Goal: Information Seeking & Learning: Learn about a topic

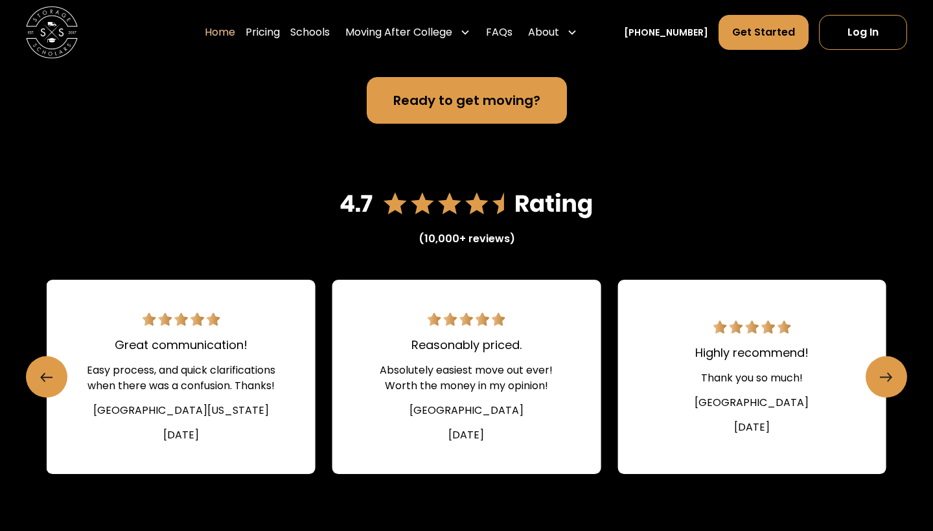
scroll to position [1662, 0]
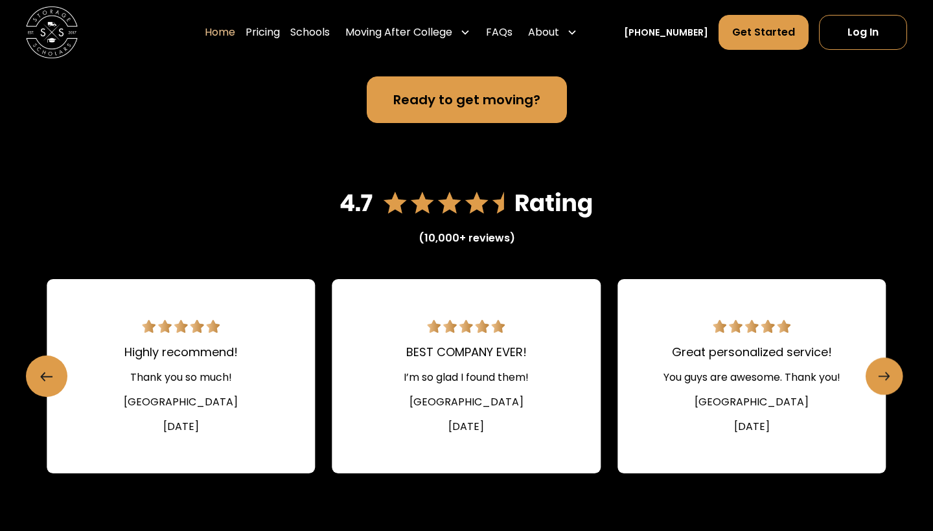
click at [895, 395] on link "Next slide" at bounding box center [884, 377] width 38 height 38
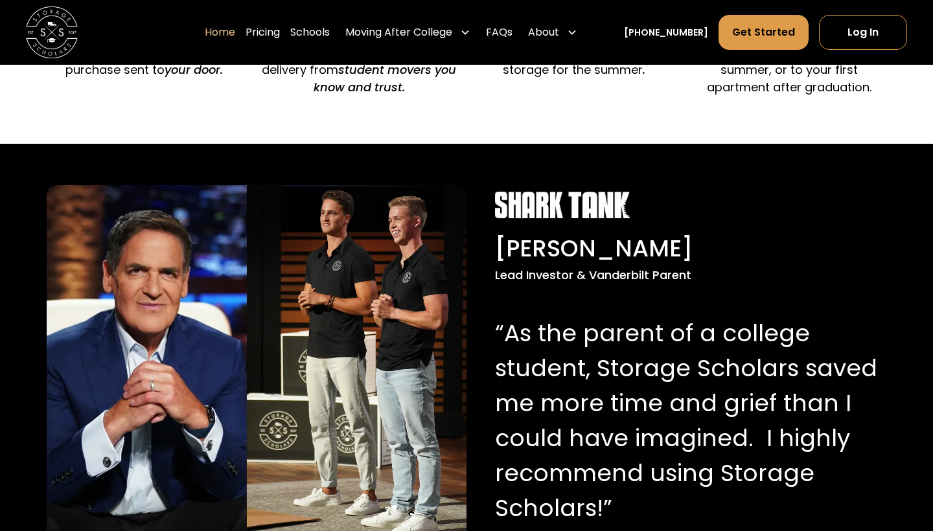
scroll to position [924, 0]
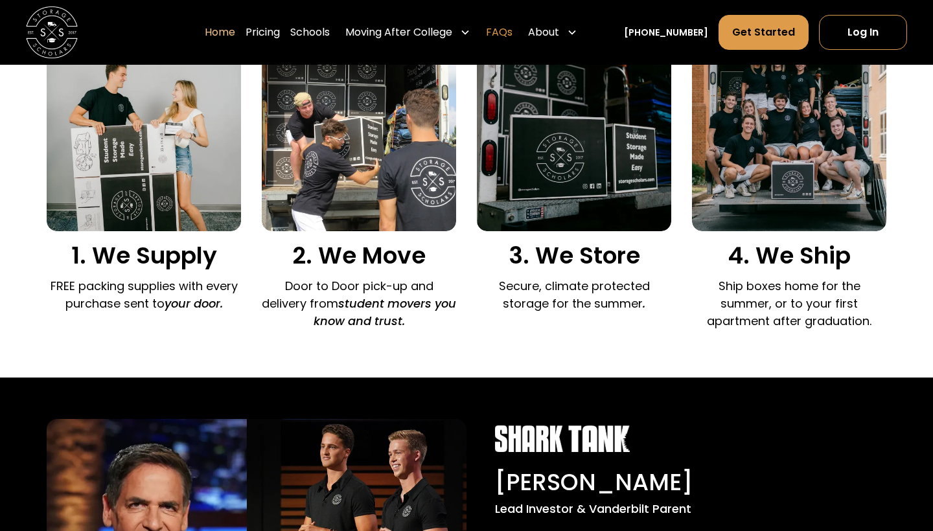
click at [512, 38] on link "FAQs" at bounding box center [499, 32] width 27 height 36
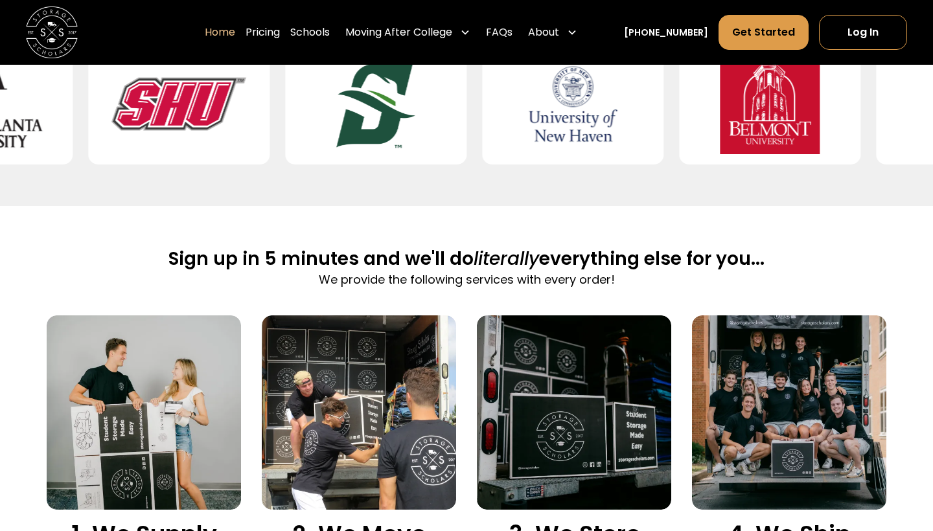
scroll to position [626, 0]
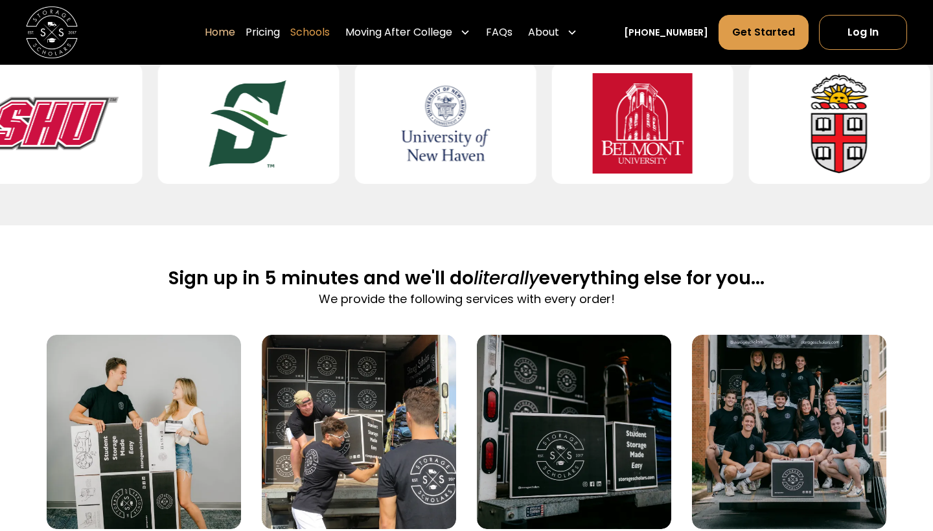
click at [325, 30] on link "Schools" at bounding box center [310, 32] width 40 height 36
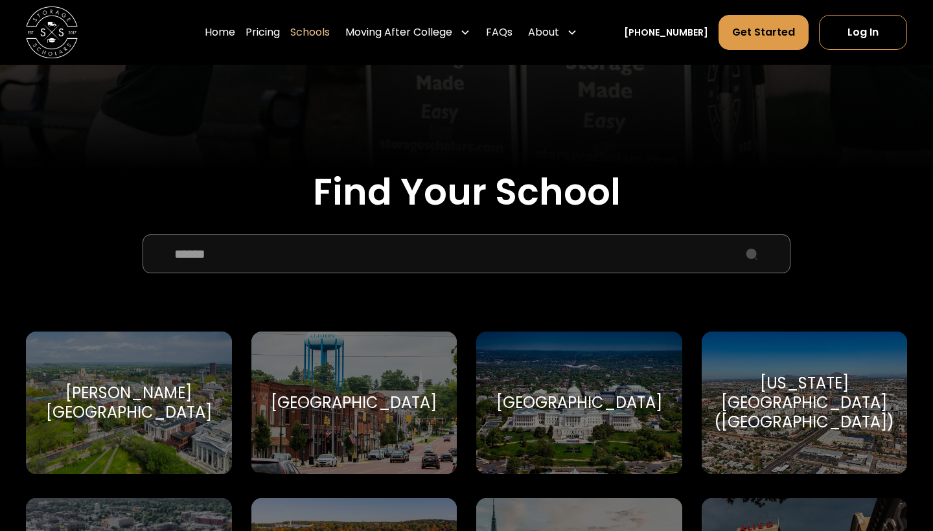
scroll to position [327, 0]
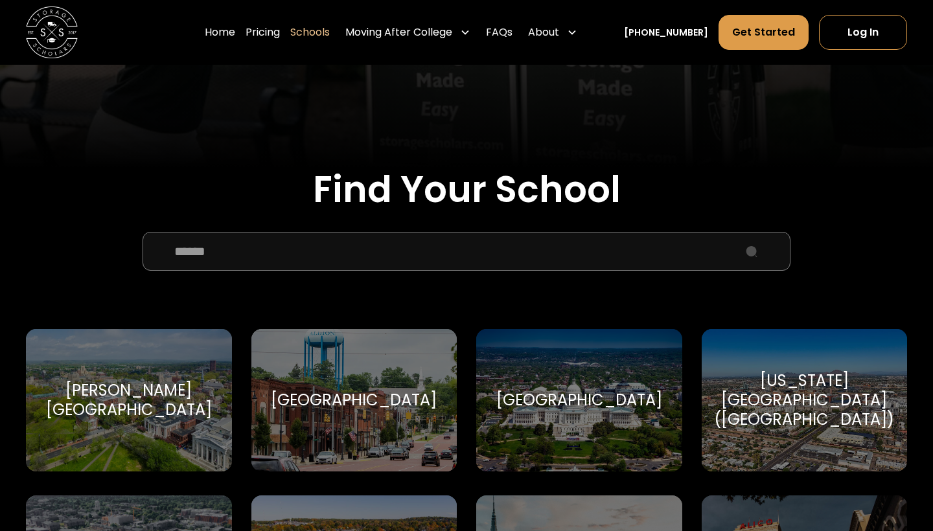
click at [442, 255] on input "School Select Form" at bounding box center [467, 251] width 648 height 39
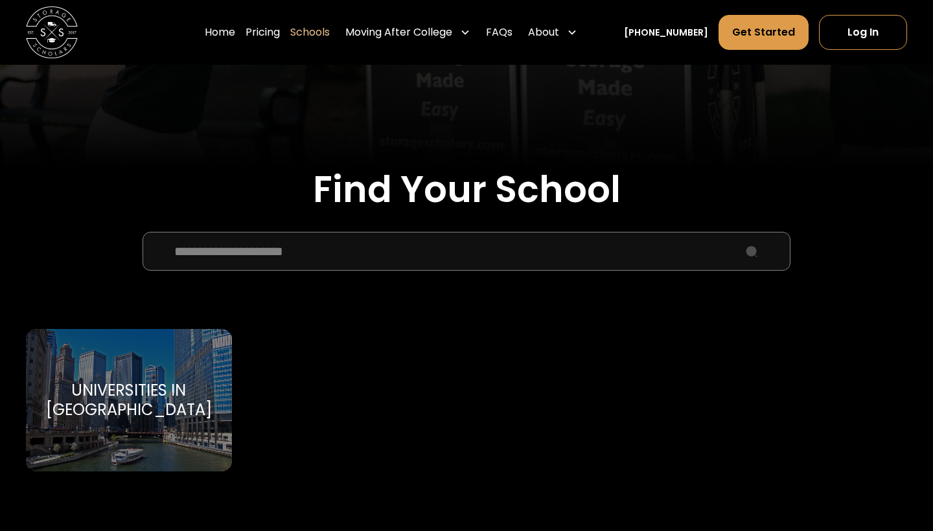
type input "**********"
click at [115, 407] on div "Universities in [GEOGRAPHIC_DATA]" at bounding box center [128, 400] width 175 height 39
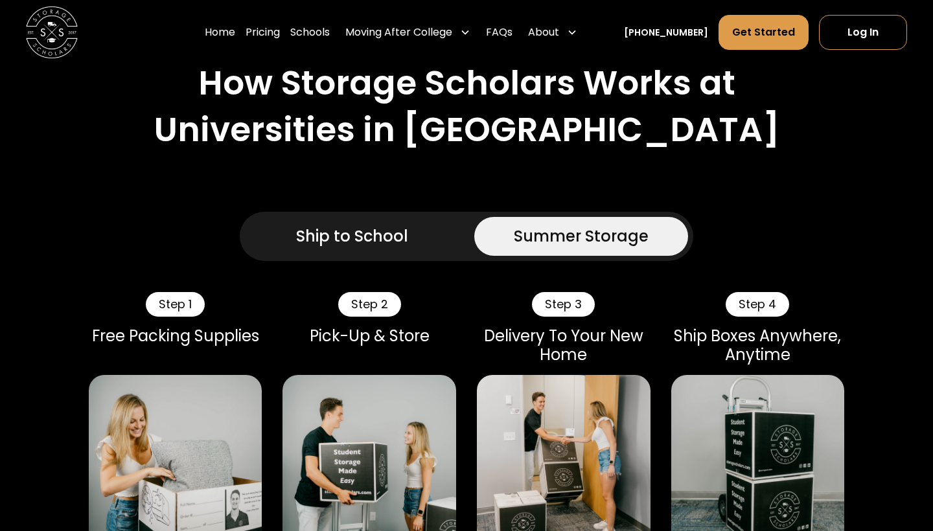
scroll to position [691, 0]
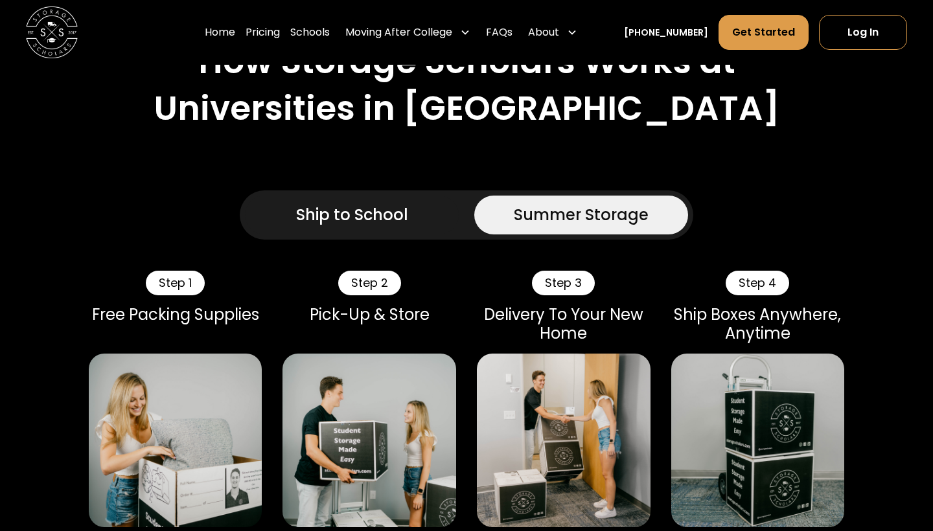
click at [332, 206] on div "Ship to School" at bounding box center [352, 214] width 112 height 23
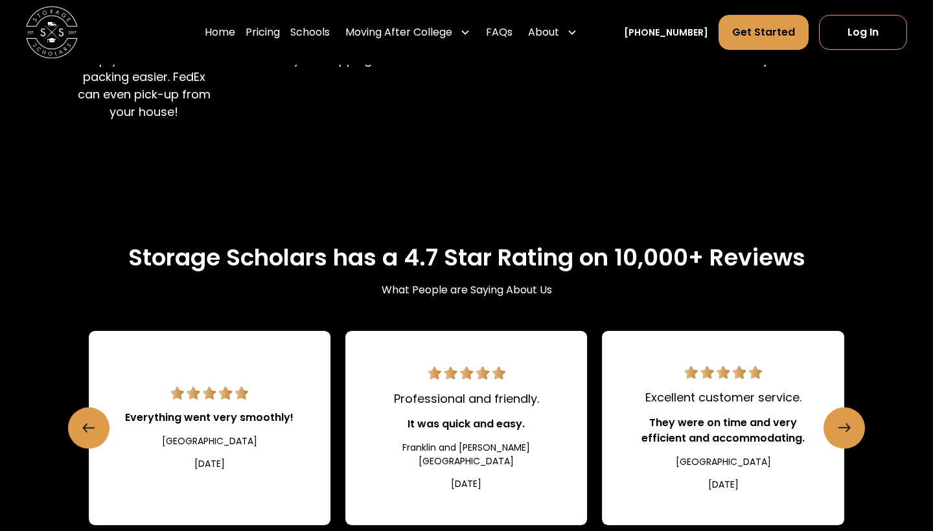
scroll to position [1428, 0]
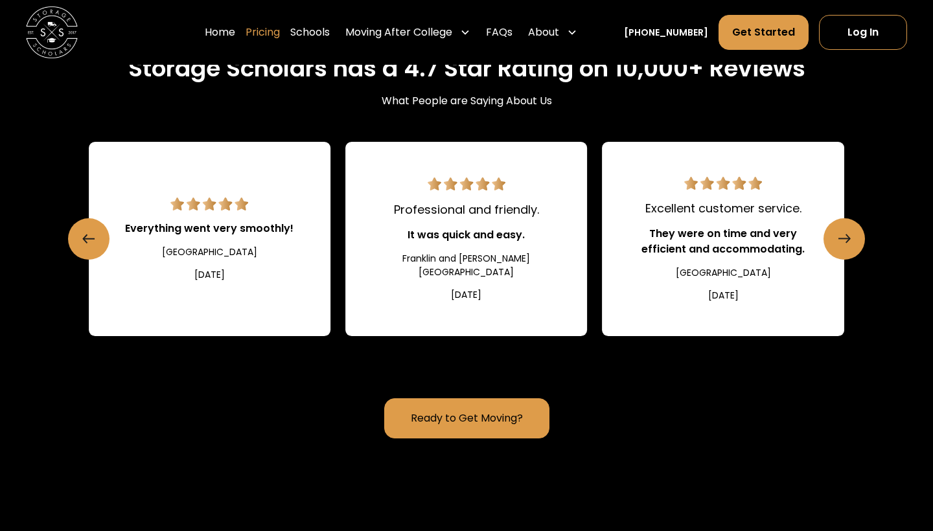
click at [277, 32] on link "Pricing" at bounding box center [263, 32] width 34 height 36
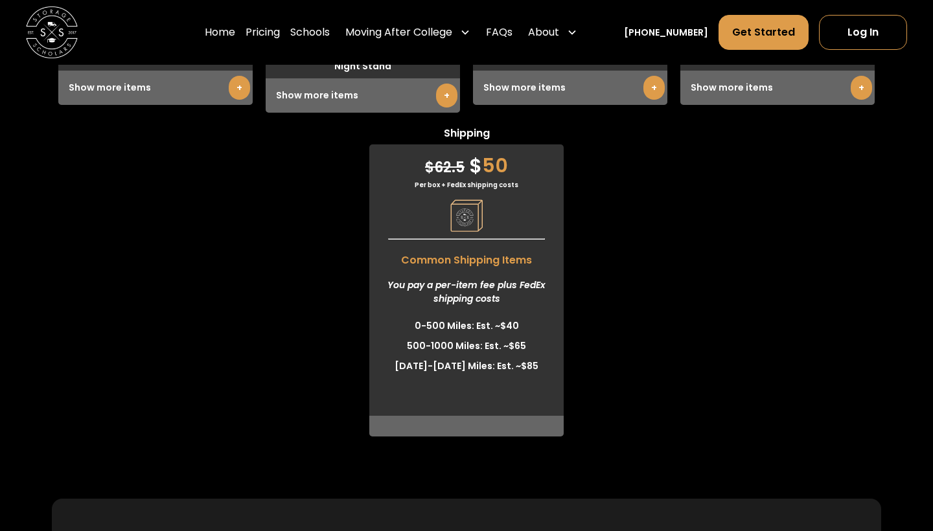
scroll to position [3558, 0]
